Goal: Information Seeking & Learning: Learn about a topic

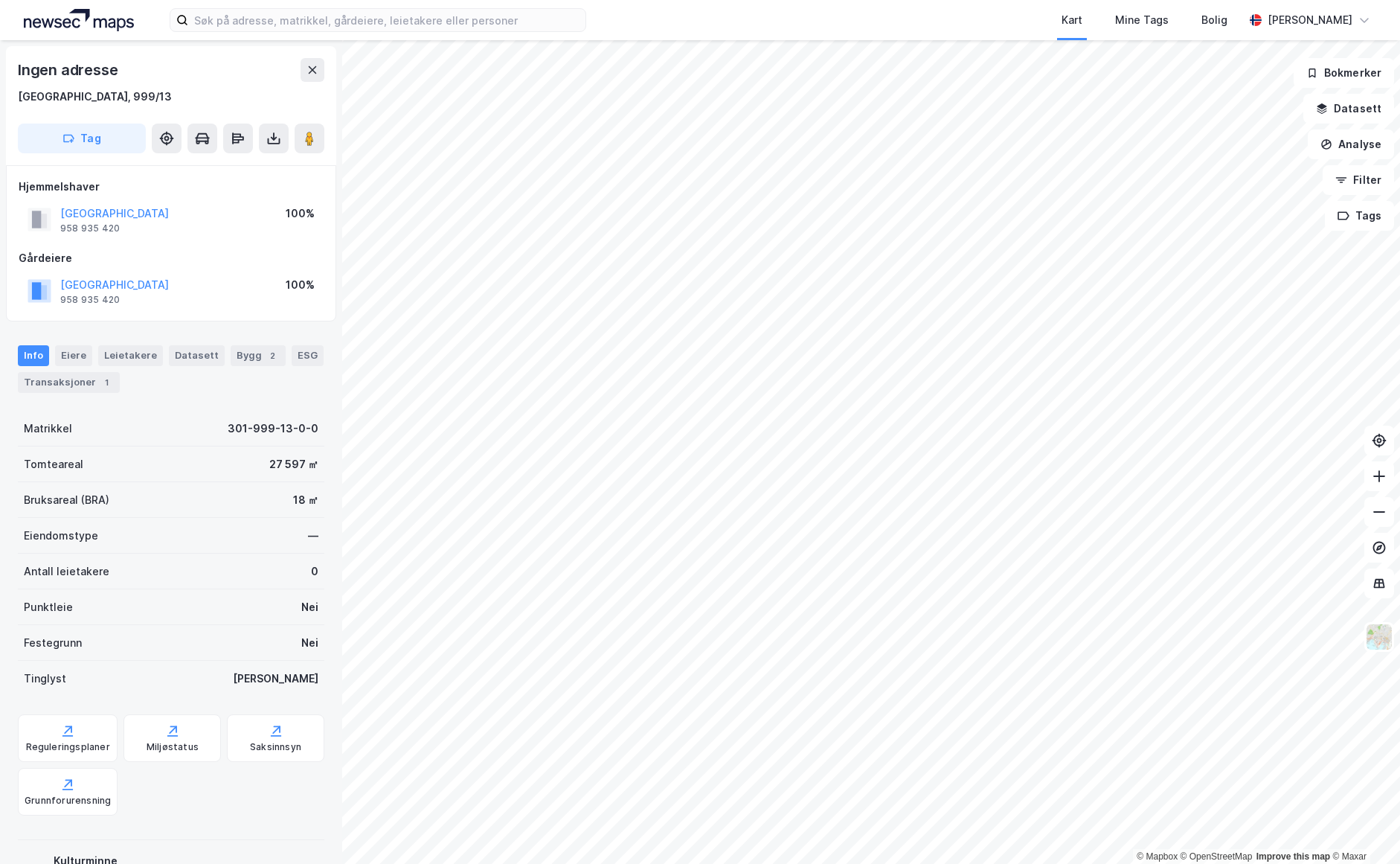
scroll to position [1, 0]
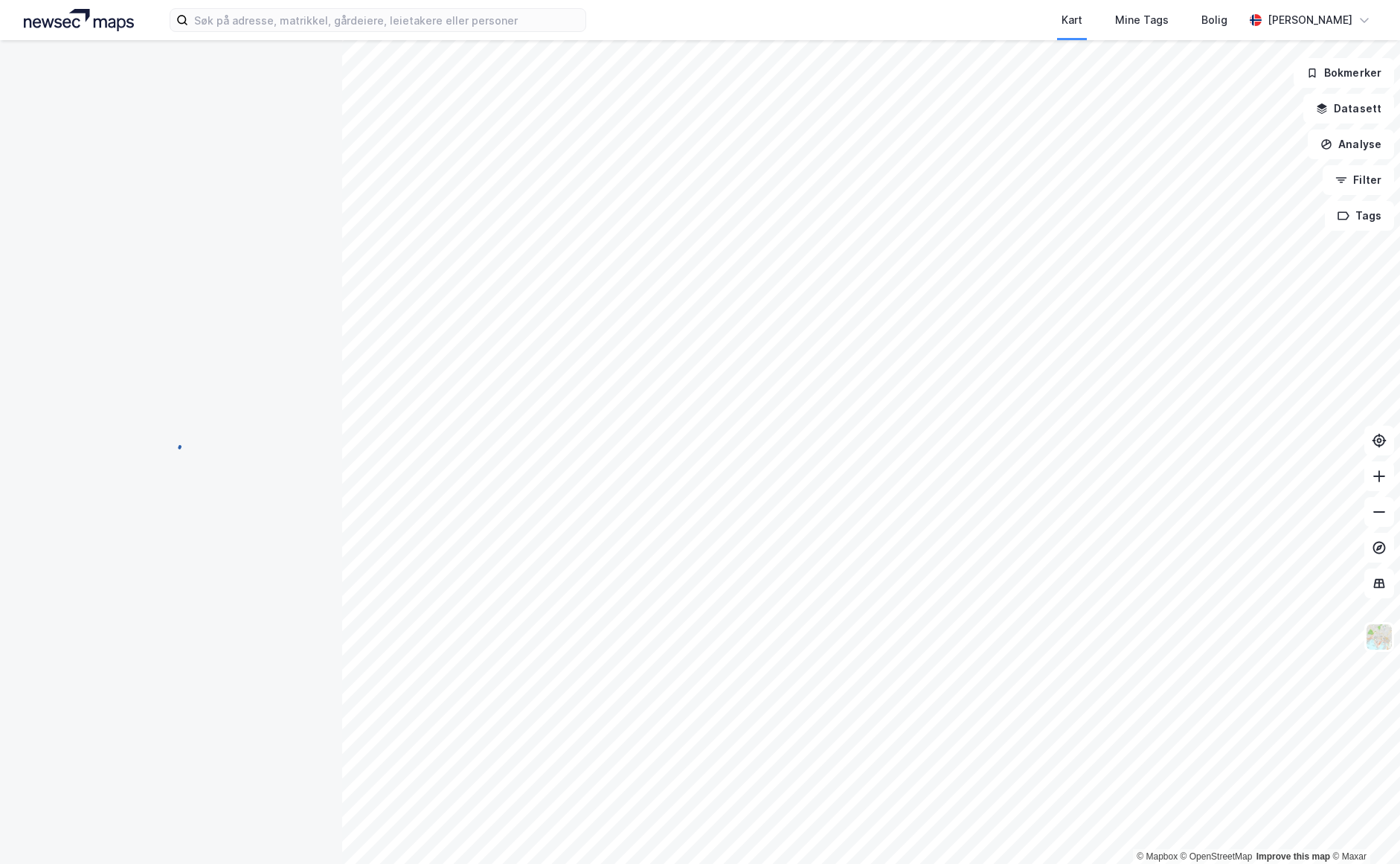
scroll to position [1, 0]
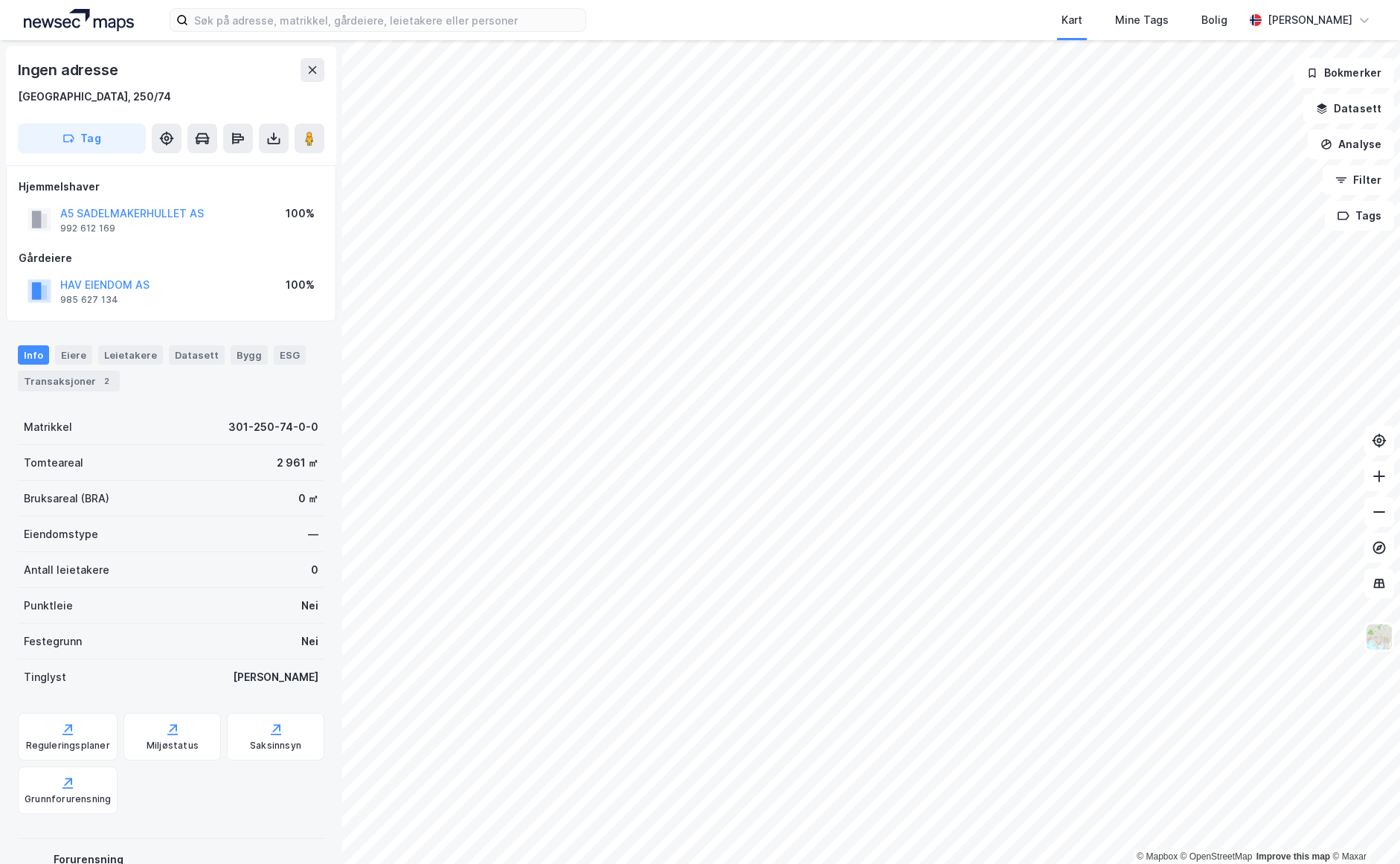
scroll to position [1, 0]
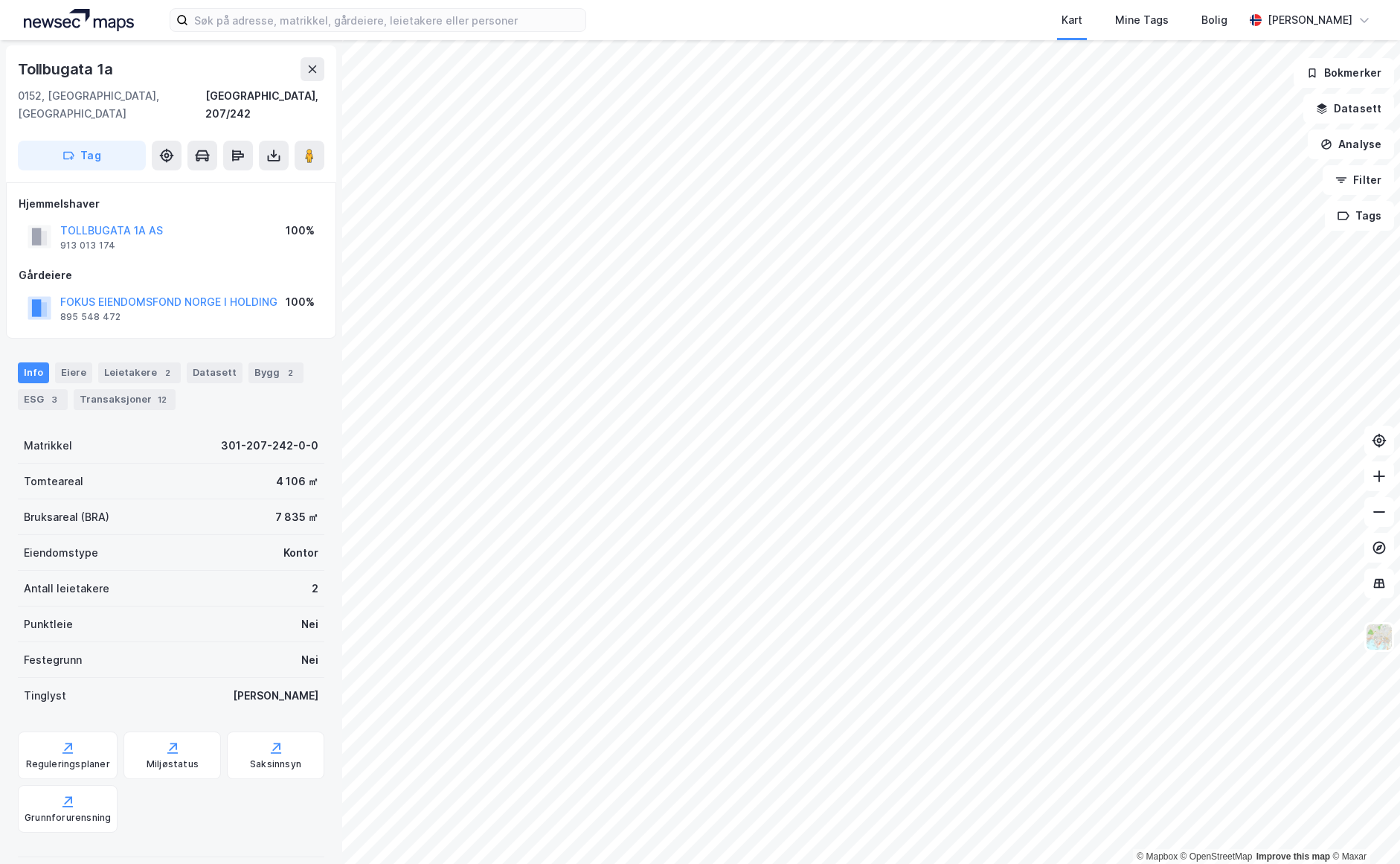
scroll to position [1, 0]
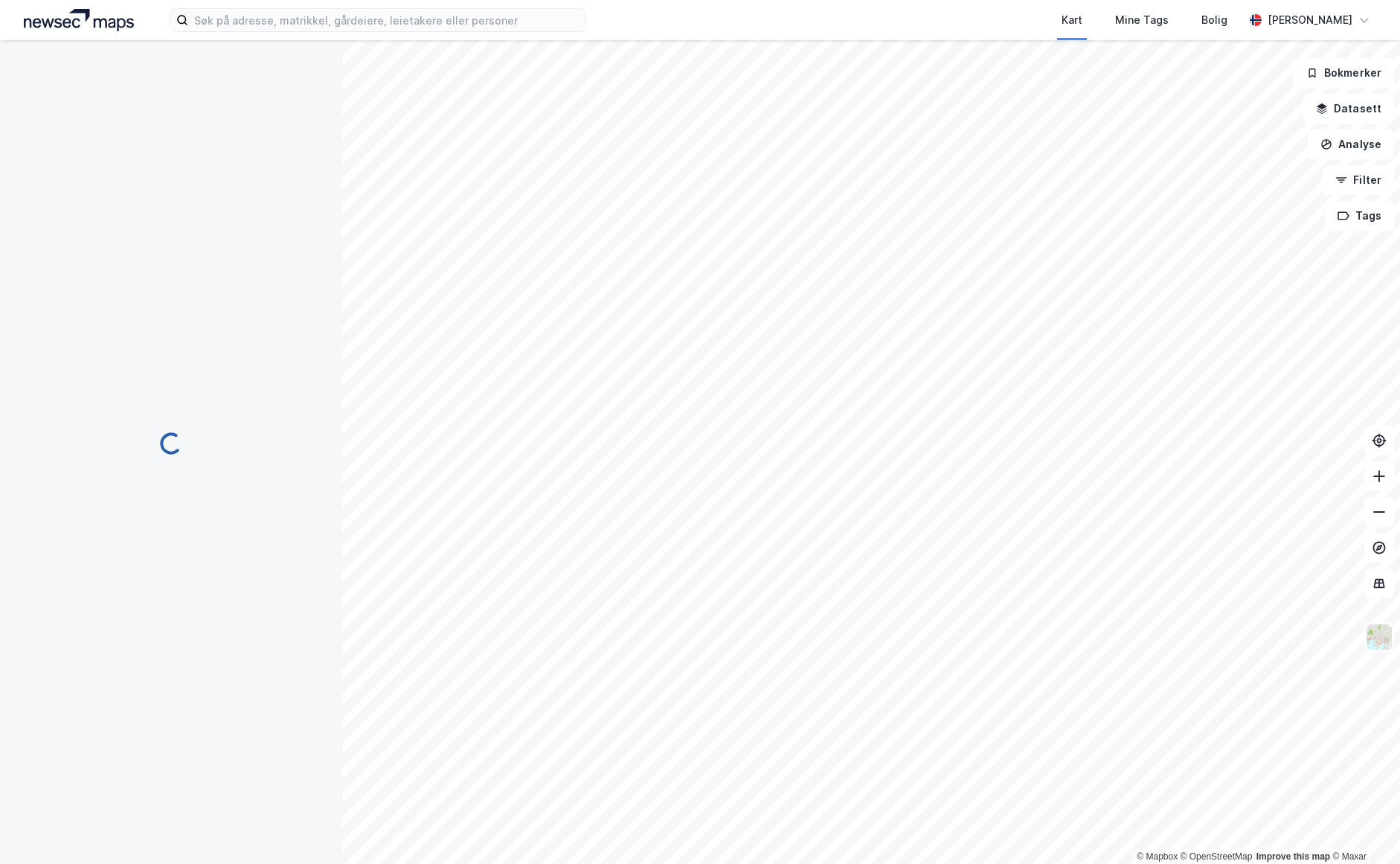
scroll to position [1, 0]
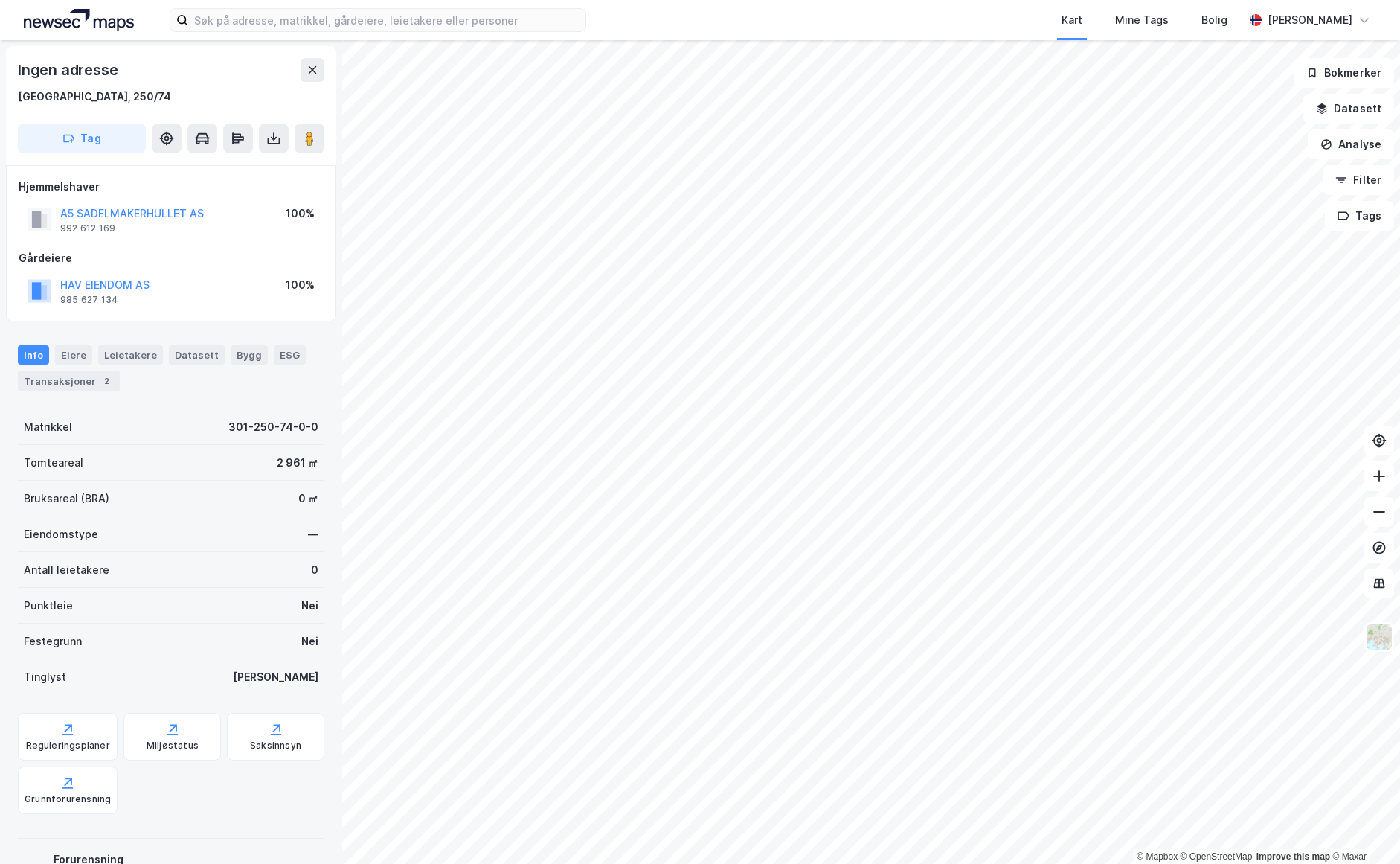
scroll to position [1, 0]
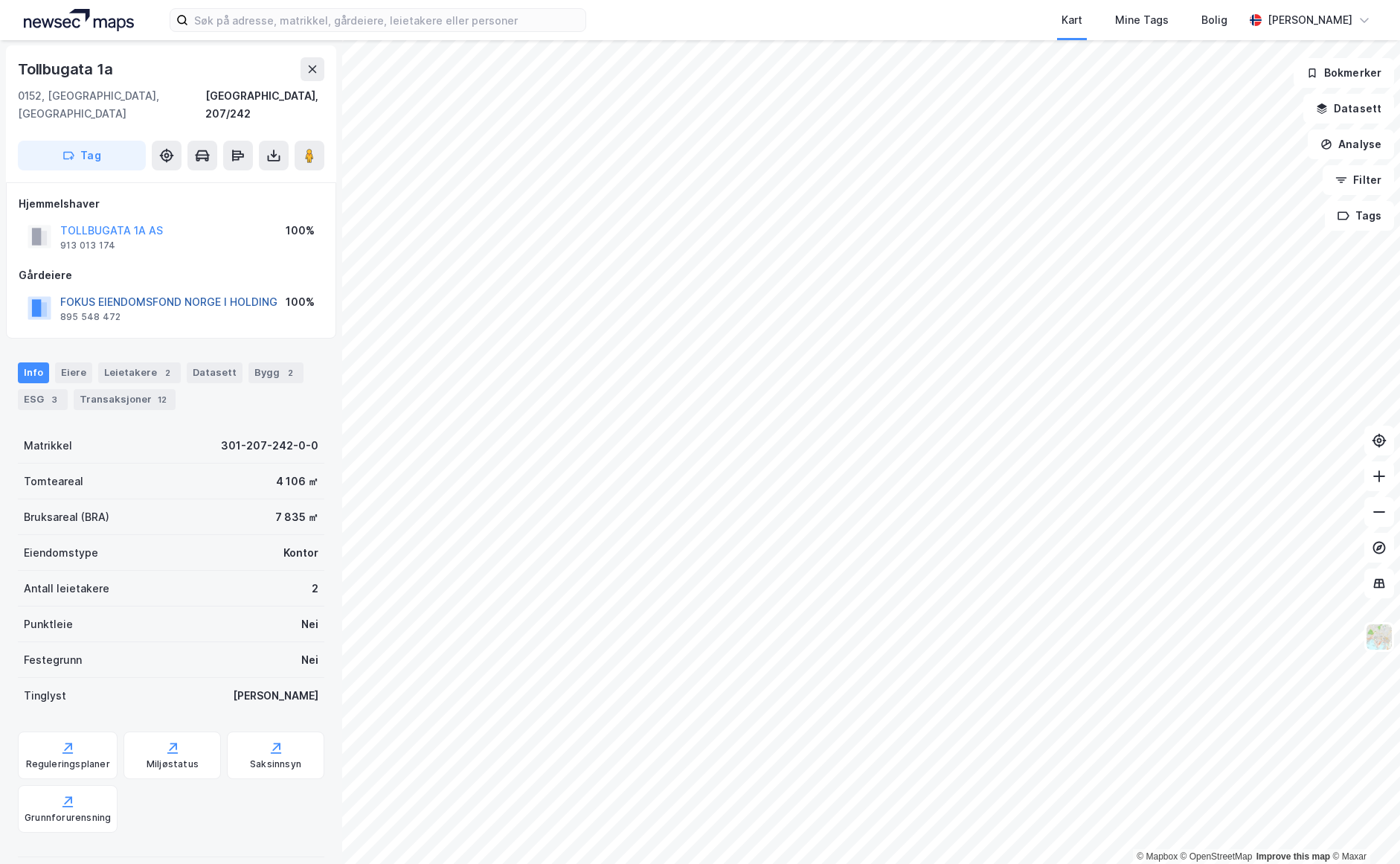
click at [0, 0] on button "FOKUS EIENDOMSFOND NORGE I HOLDING" at bounding box center [0, 0] width 0 height 0
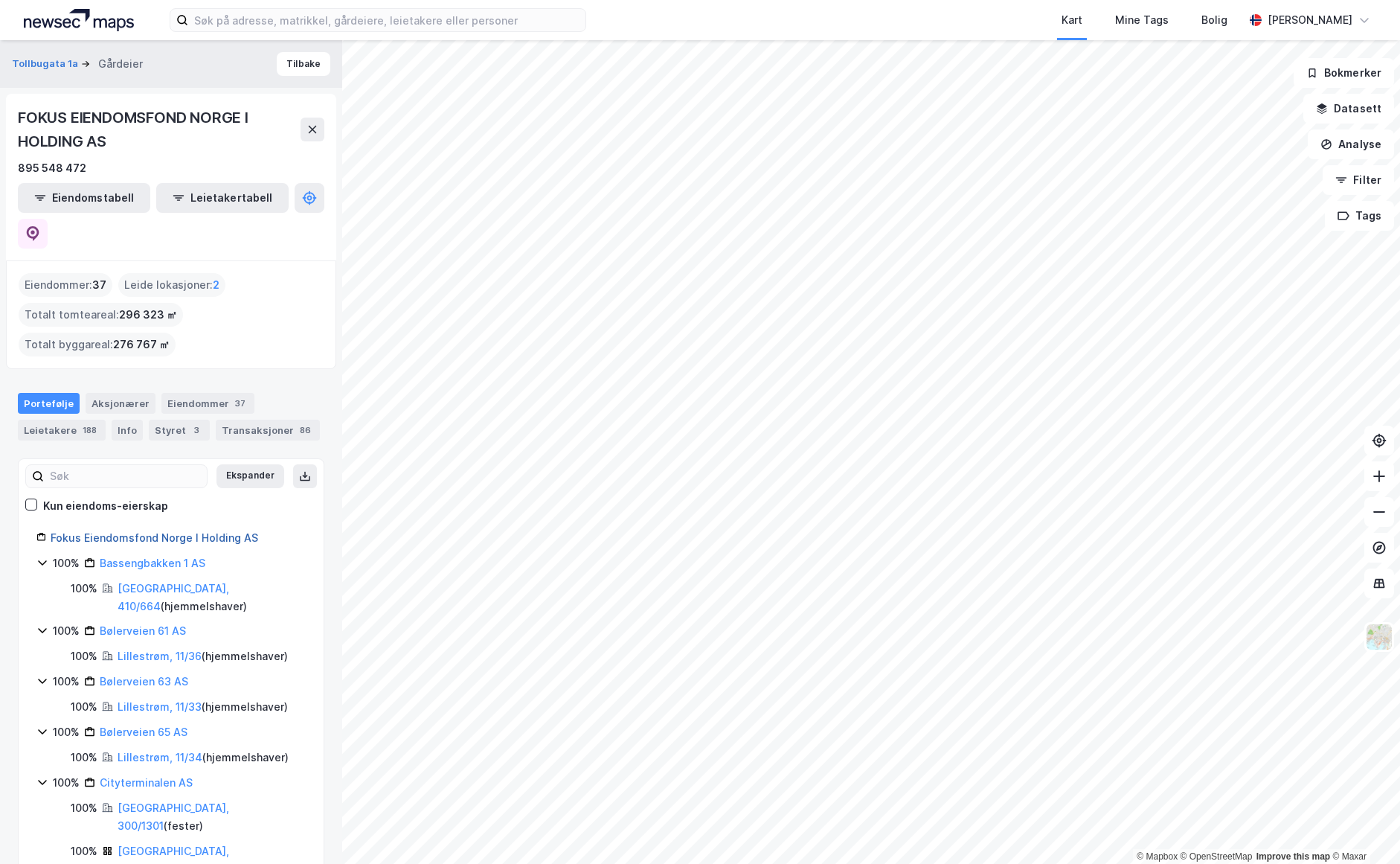
click at [199, 531] on link "Fokus Eiendomsfond Norge I Holding AS" at bounding box center [154, 537] width 207 height 12
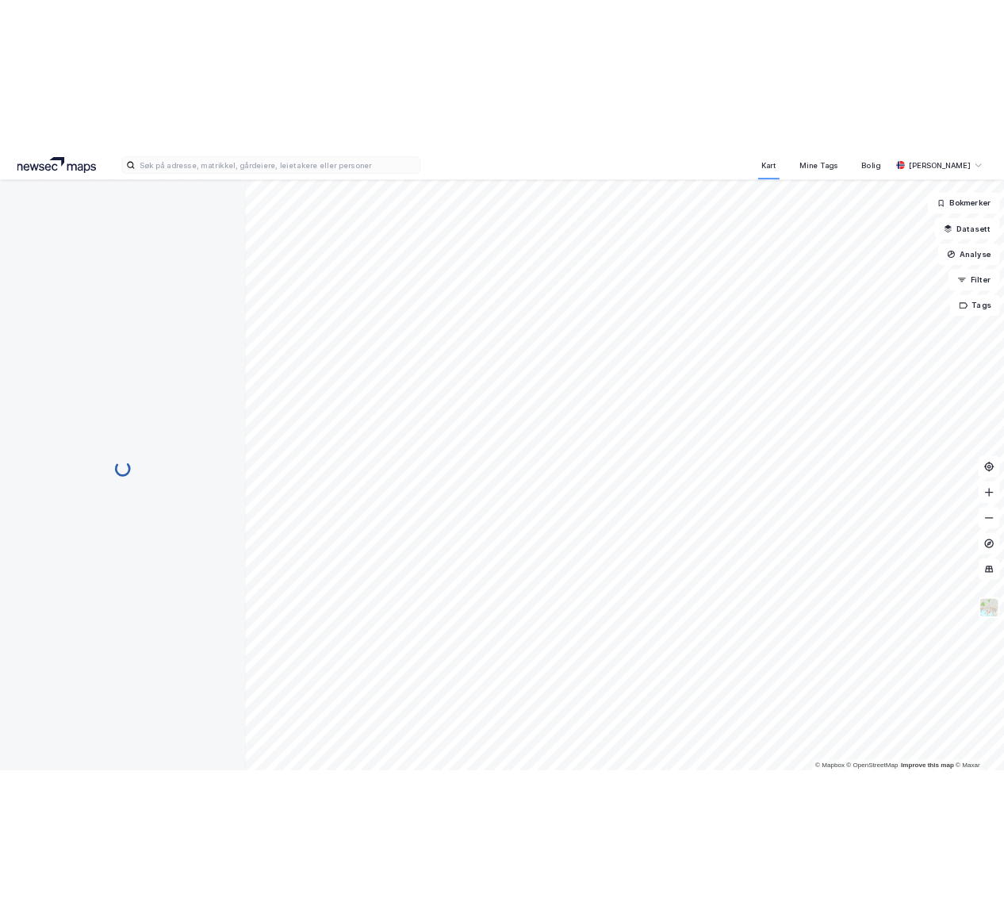
scroll to position [1, 0]
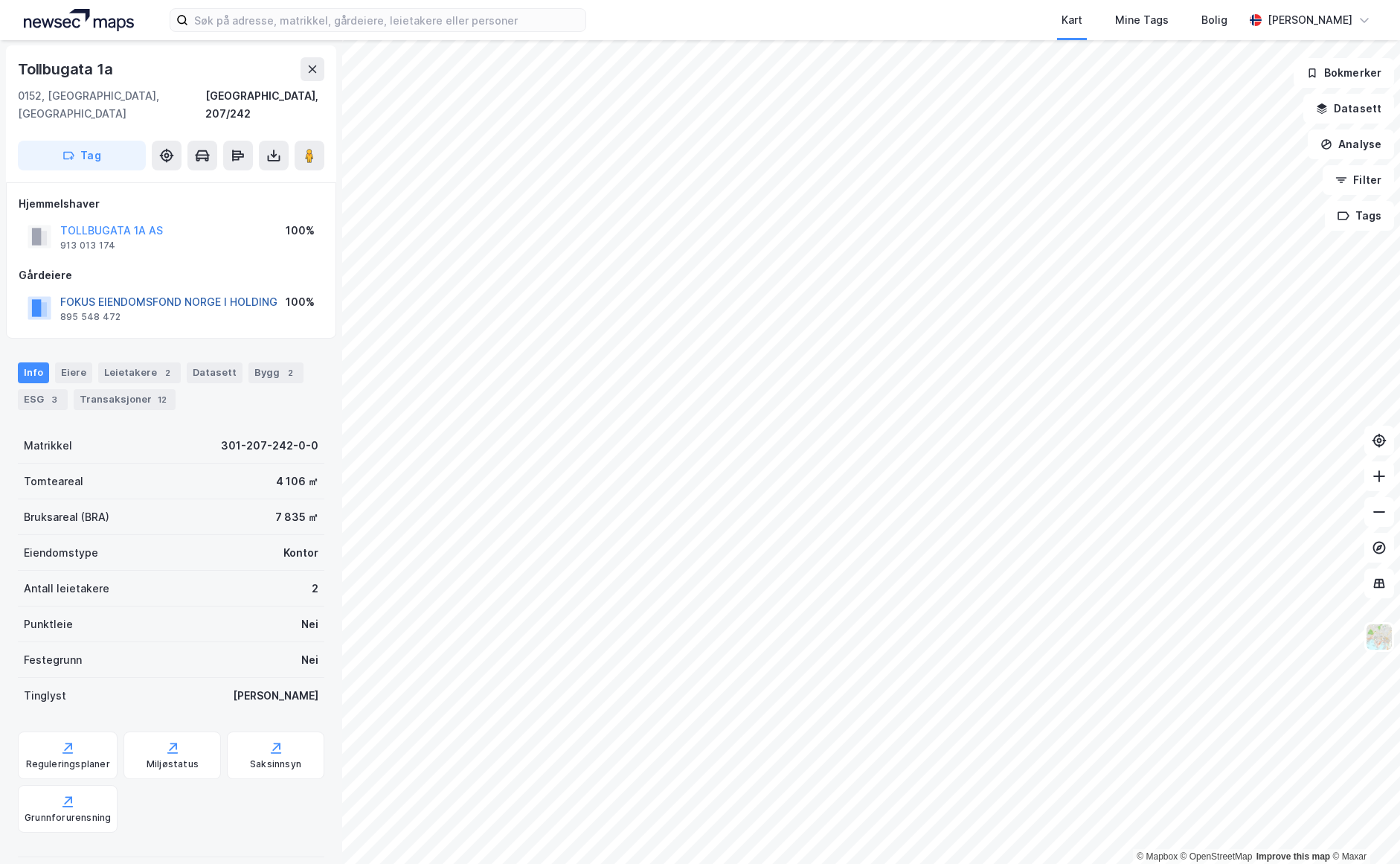
click at [0, 0] on button "FOKUS EIENDOMSFOND NORGE I HOLDING" at bounding box center [0, 0] width 0 height 0
